Goal: Information Seeking & Learning: Learn about a topic

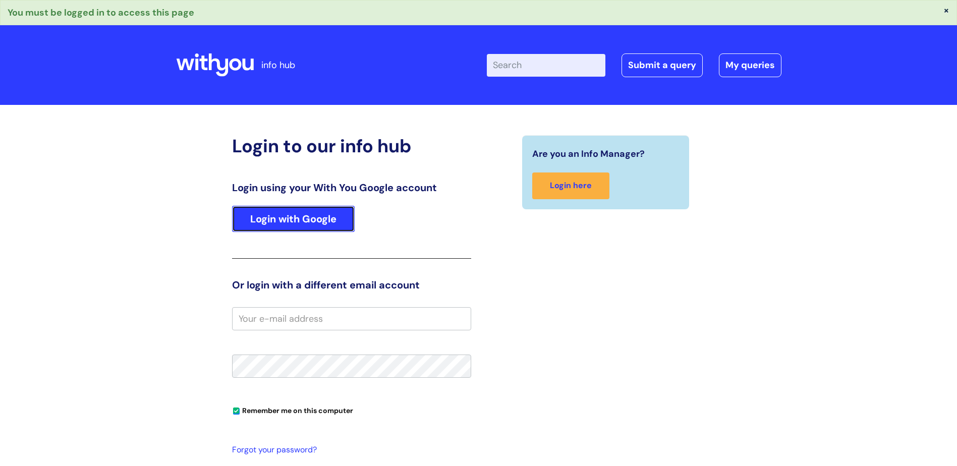
click at [297, 215] on link "Login with Google" at bounding box center [293, 219] width 123 height 26
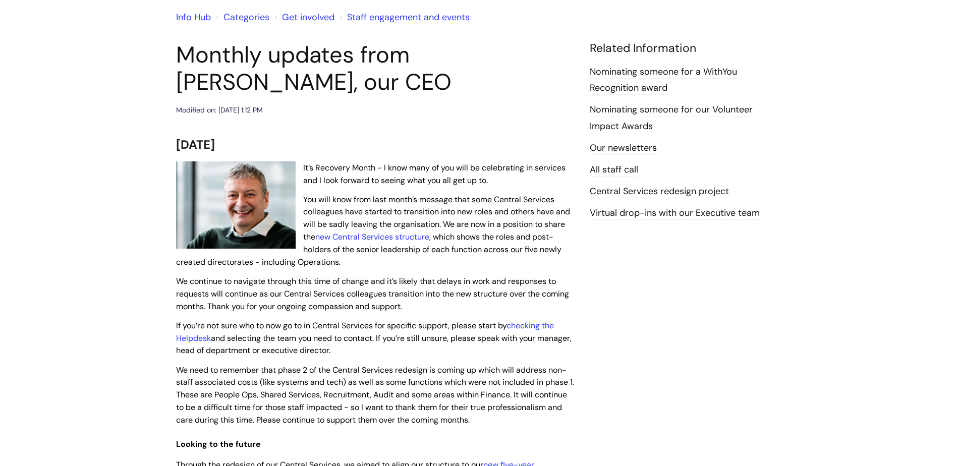
scroll to position [101, 0]
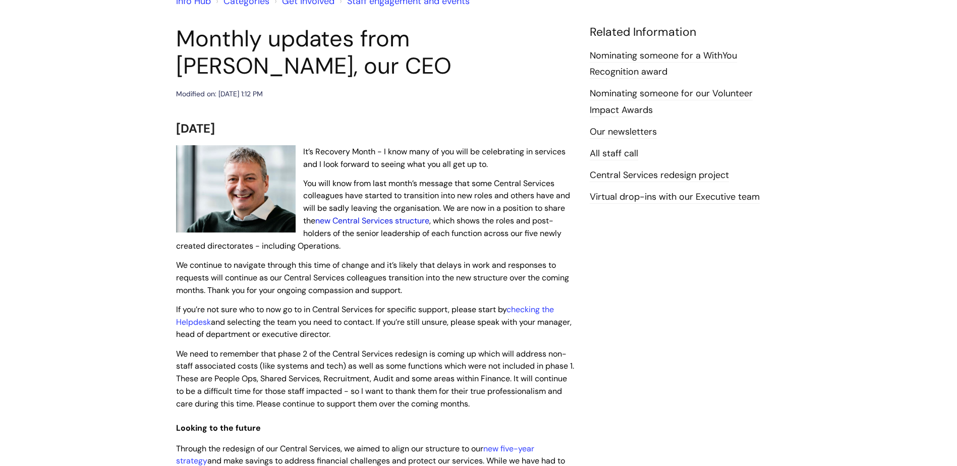
click at [397, 220] on link "new Central Services structure" at bounding box center [372, 221] width 114 height 11
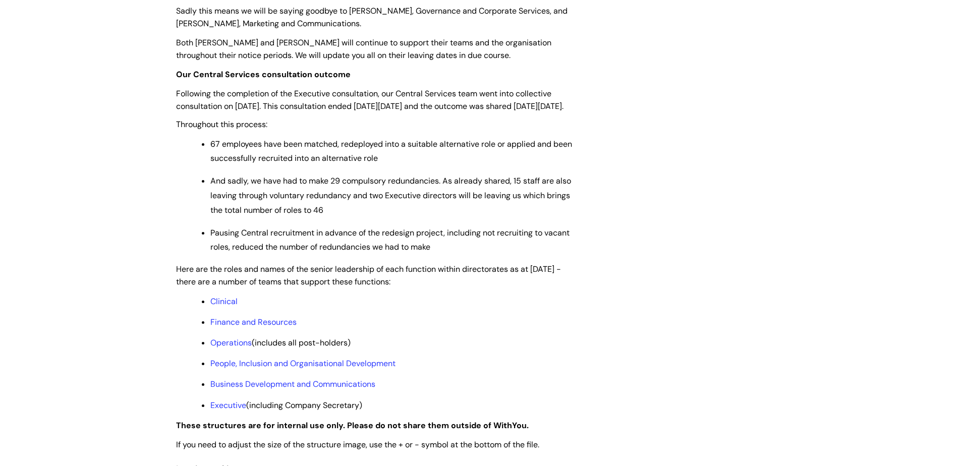
scroll to position [606, 0]
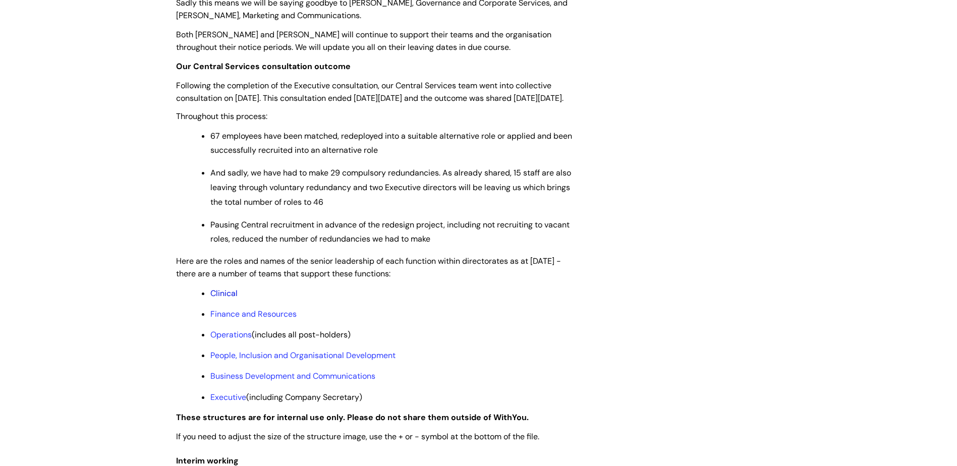
click at [222, 299] on link "Clinical" at bounding box center [223, 293] width 27 height 11
